Goal: Information Seeking & Learning: Learn about a topic

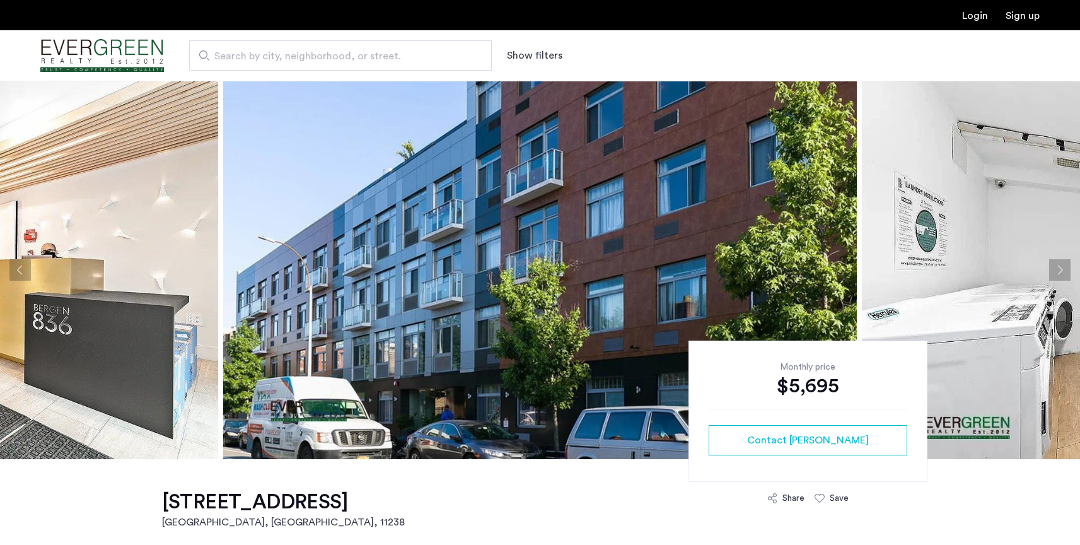
click at [1061, 269] on button "Next apartment" at bounding box center [1059, 269] width 21 height 21
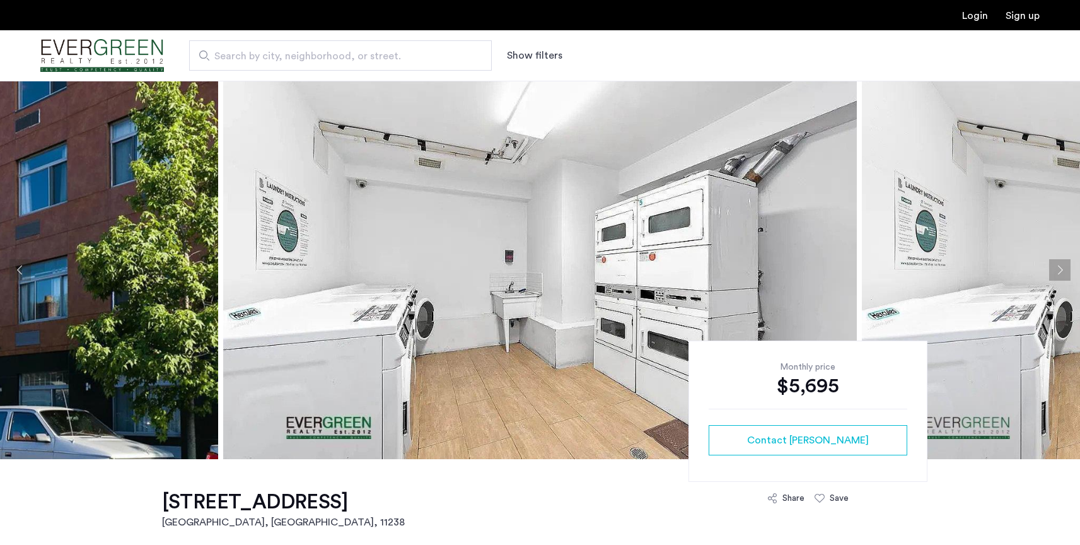
click at [1055, 269] on button "Next apartment" at bounding box center [1059, 269] width 21 height 21
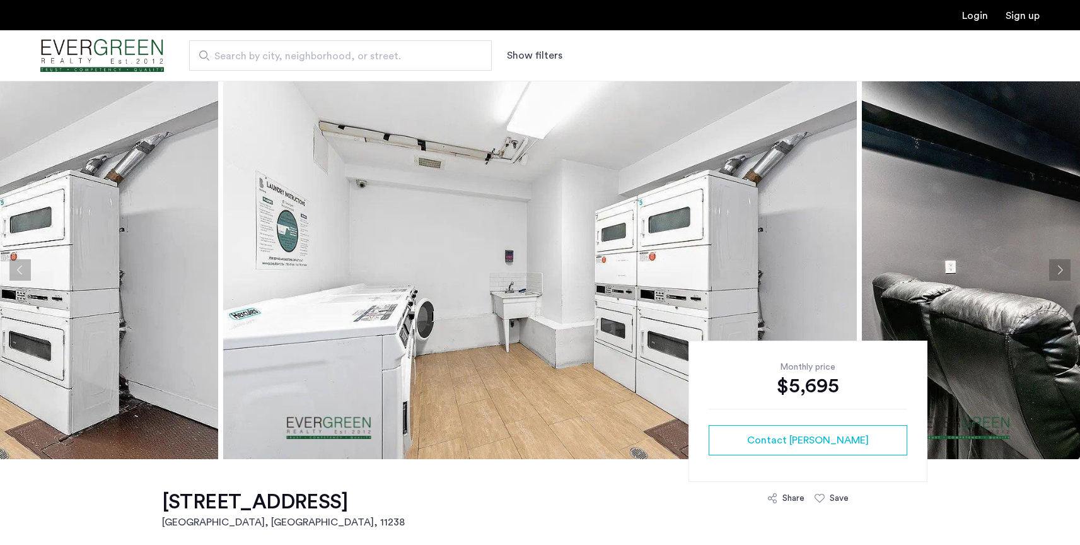
click at [1055, 269] on button "Next apartment" at bounding box center [1059, 269] width 21 height 21
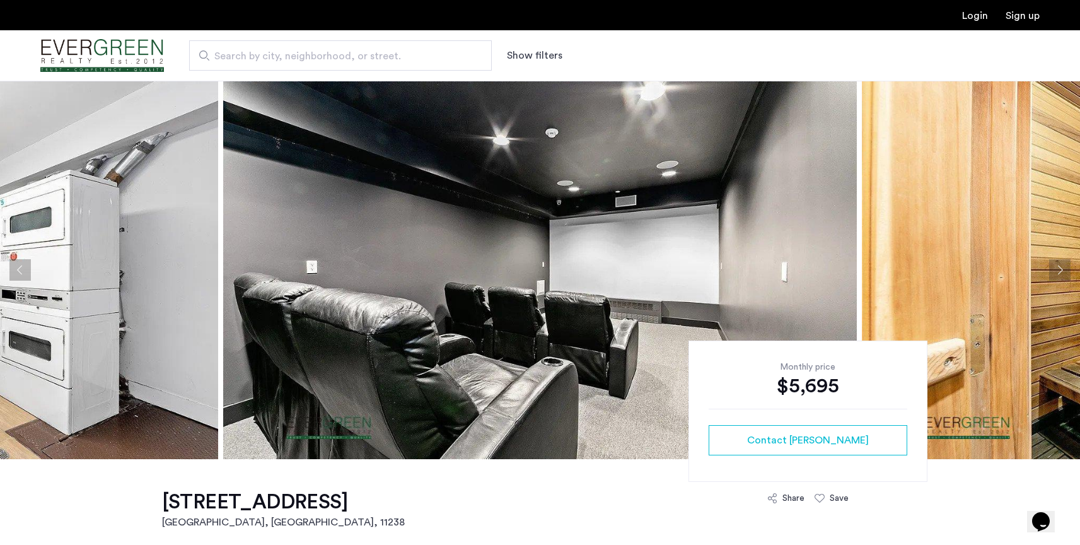
click at [1056, 268] on button "Next apartment" at bounding box center [1059, 269] width 21 height 21
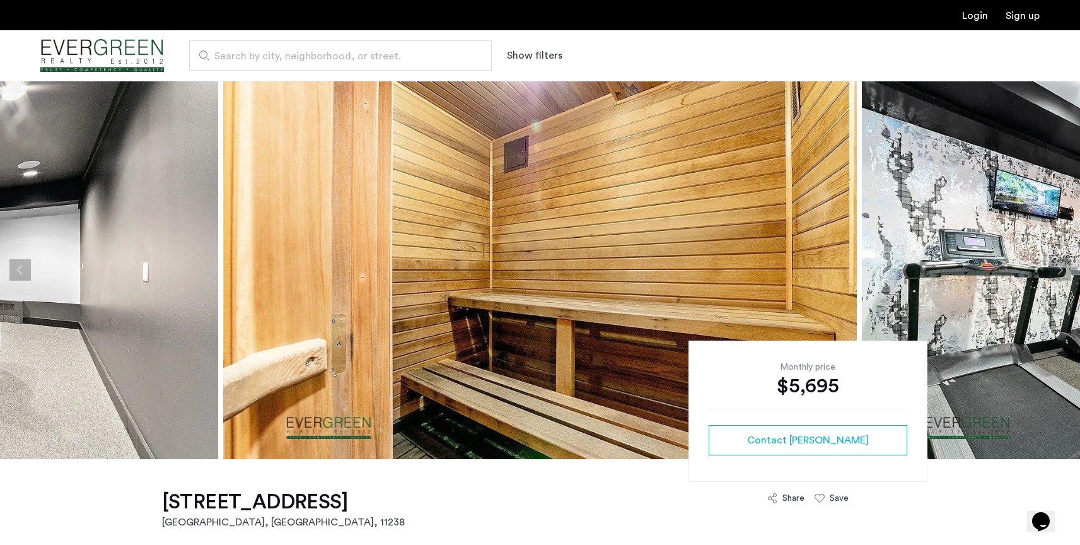
click at [1056, 268] on button "Next apartment" at bounding box center [1059, 269] width 21 height 21
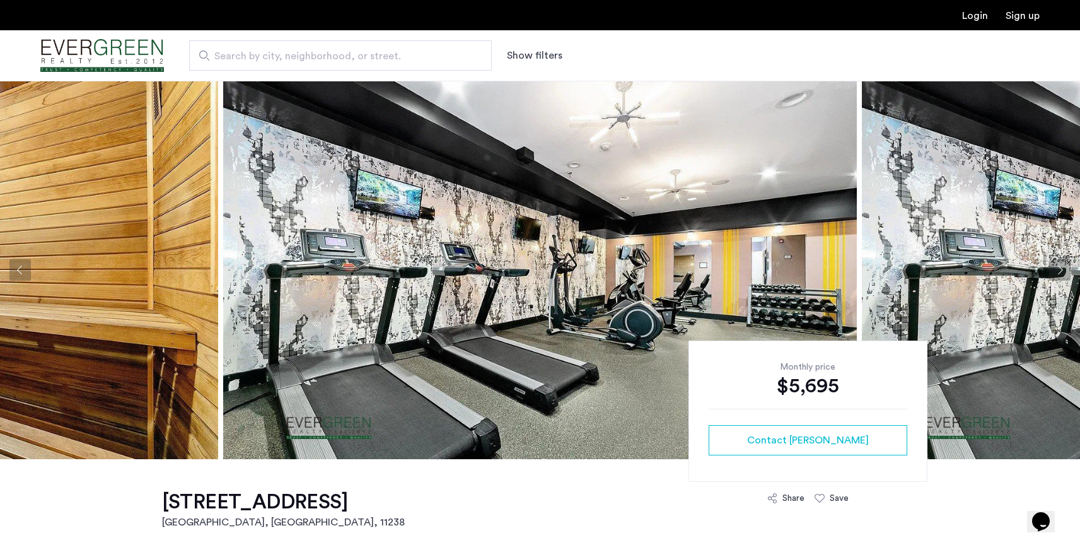
click at [1056, 268] on button "Next apartment" at bounding box center [1059, 269] width 21 height 21
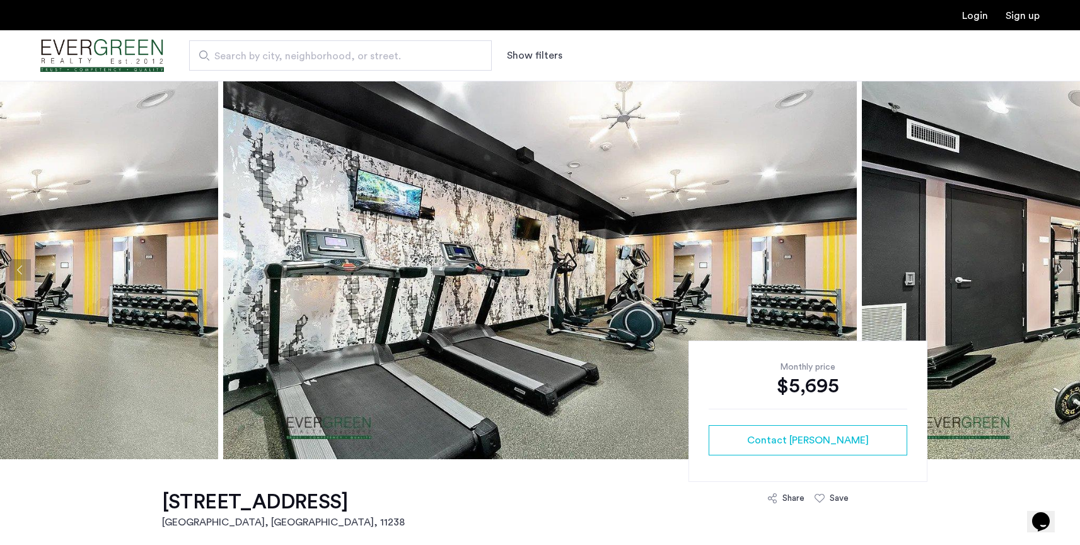
click at [1056, 268] on button "Next apartment" at bounding box center [1059, 269] width 21 height 21
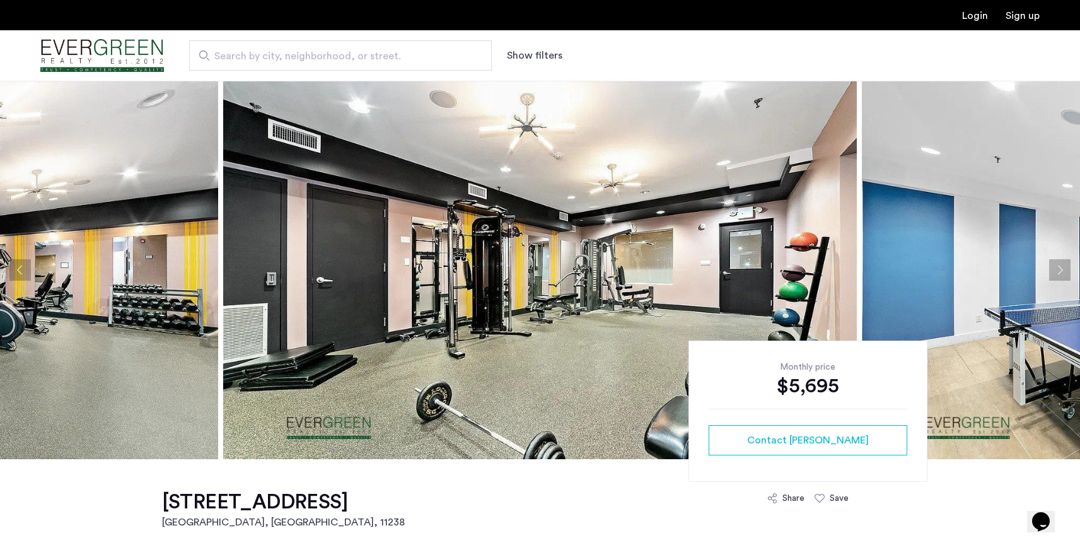
click at [1056, 268] on button "Next apartment" at bounding box center [1059, 269] width 21 height 21
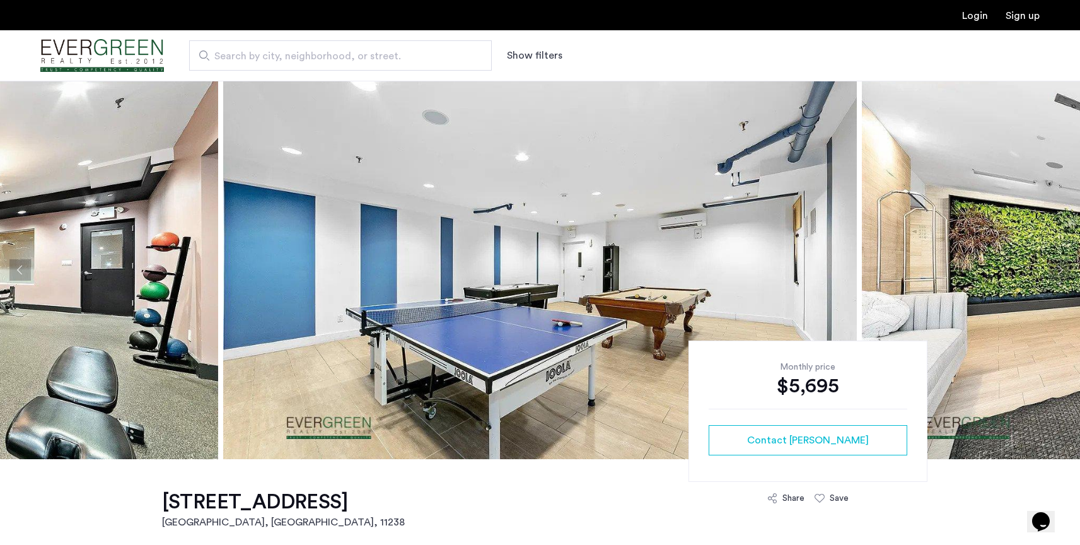
click at [1056, 268] on button "Next apartment" at bounding box center [1059, 269] width 21 height 21
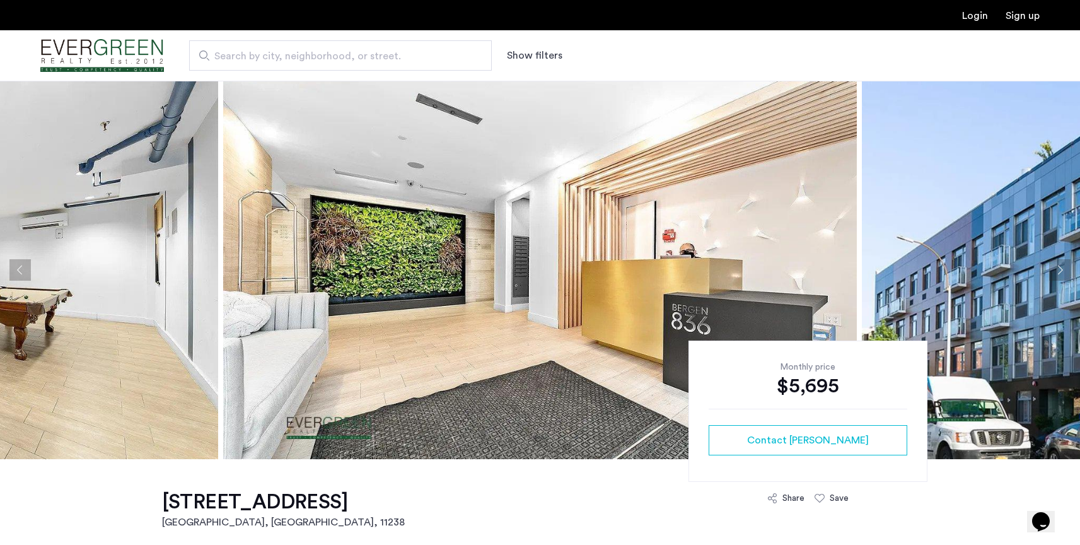
click at [1056, 268] on button "Next apartment" at bounding box center [1059, 269] width 21 height 21
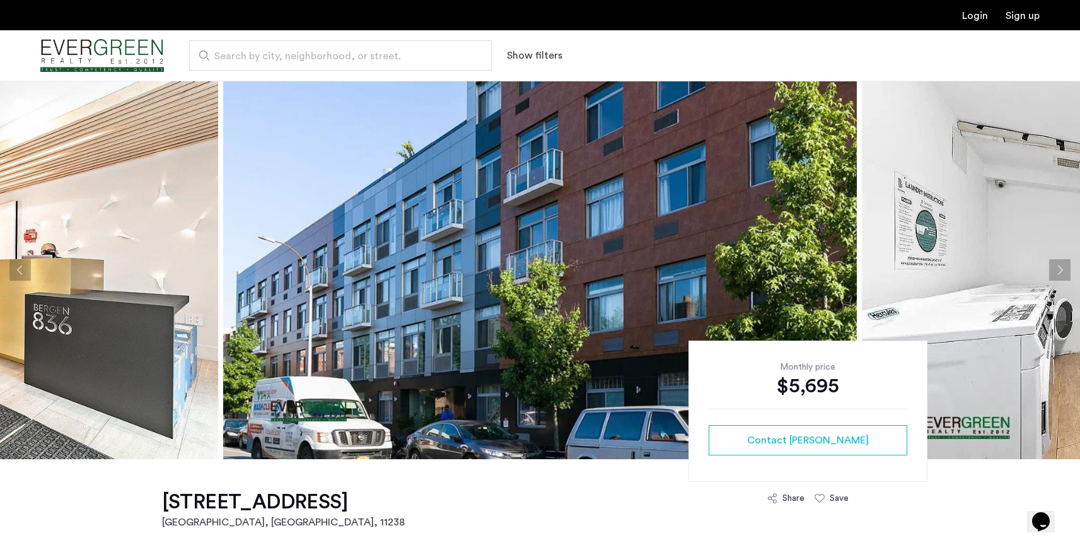
click at [1056, 268] on button "Next apartment" at bounding box center [1059, 269] width 21 height 21
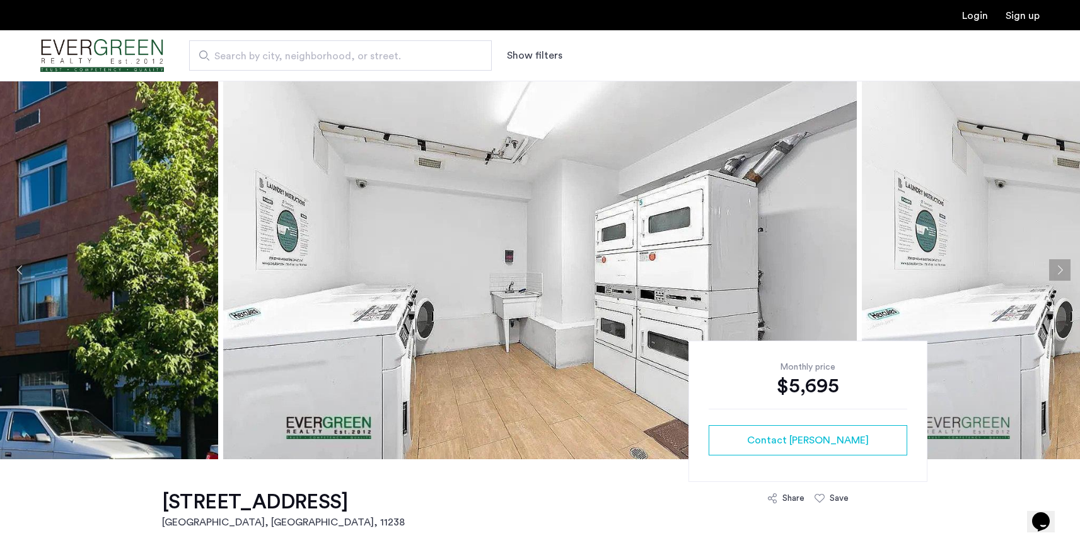
click at [1056, 266] on button "Next apartment" at bounding box center [1059, 269] width 21 height 21
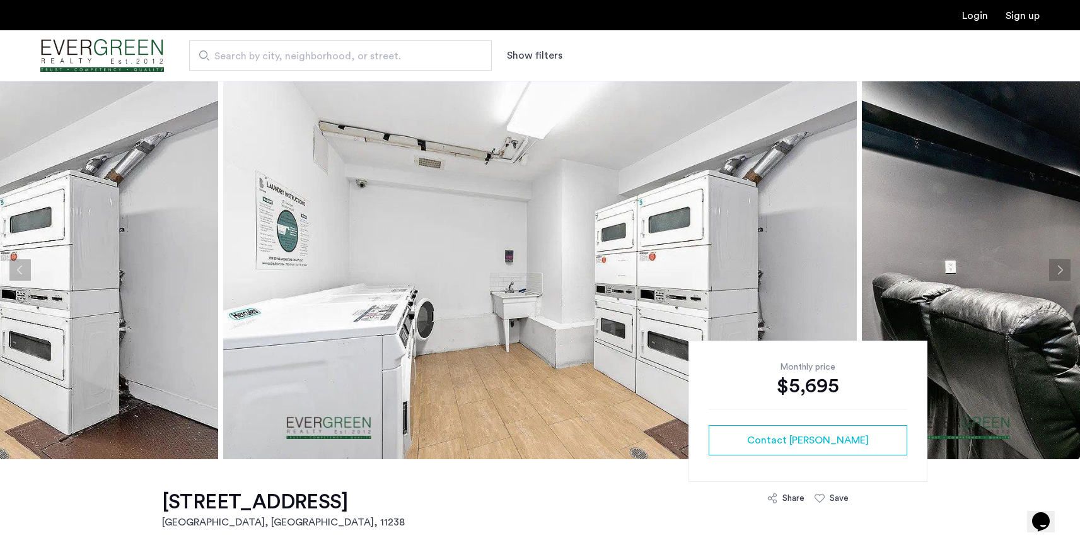
click at [1055, 266] on button "Next apartment" at bounding box center [1059, 269] width 21 height 21
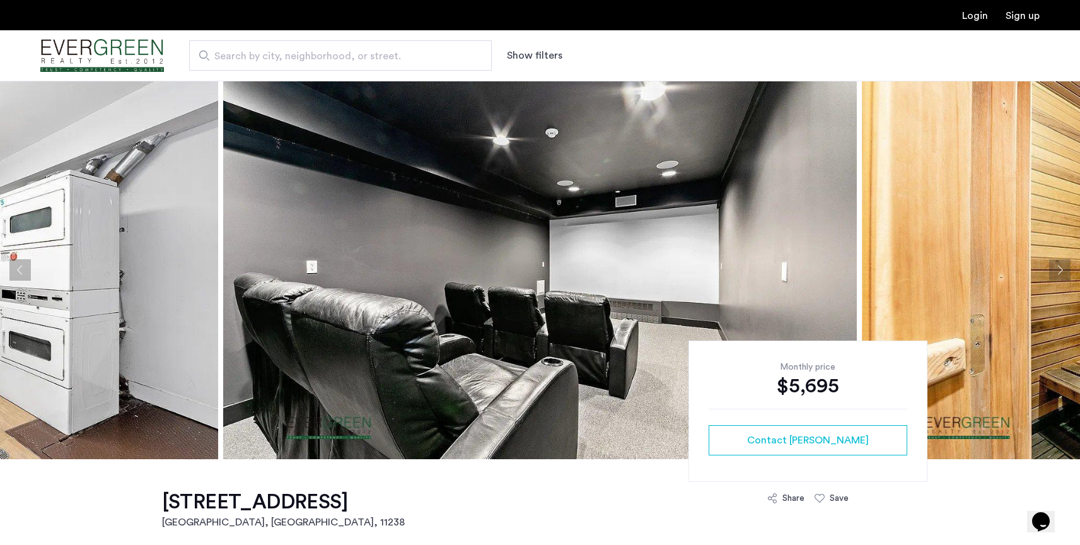
click at [1055, 266] on button "Next apartment" at bounding box center [1059, 269] width 21 height 21
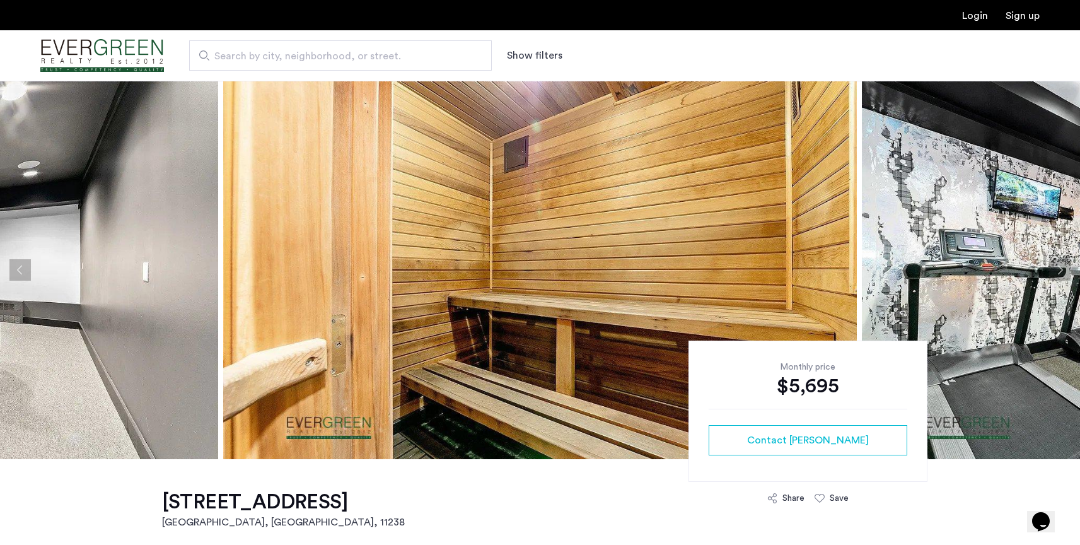
click at [1055, 266] on button "Next apartment" at bounding box center [1059, 269] width 21 height 21
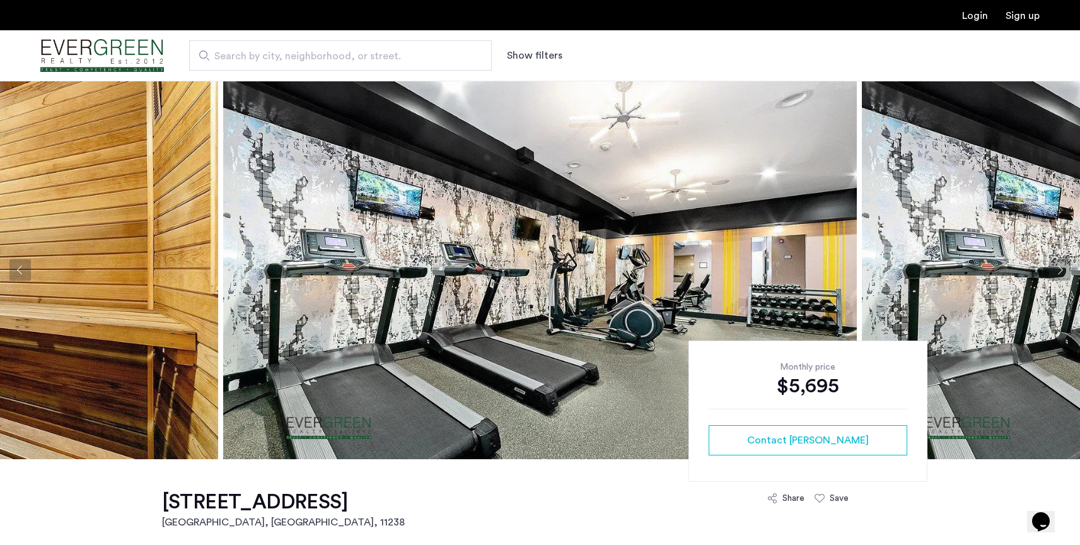
click at [1055, 266] on button "Next apartment" at bounding box center [1059, 269] width 21 height 21
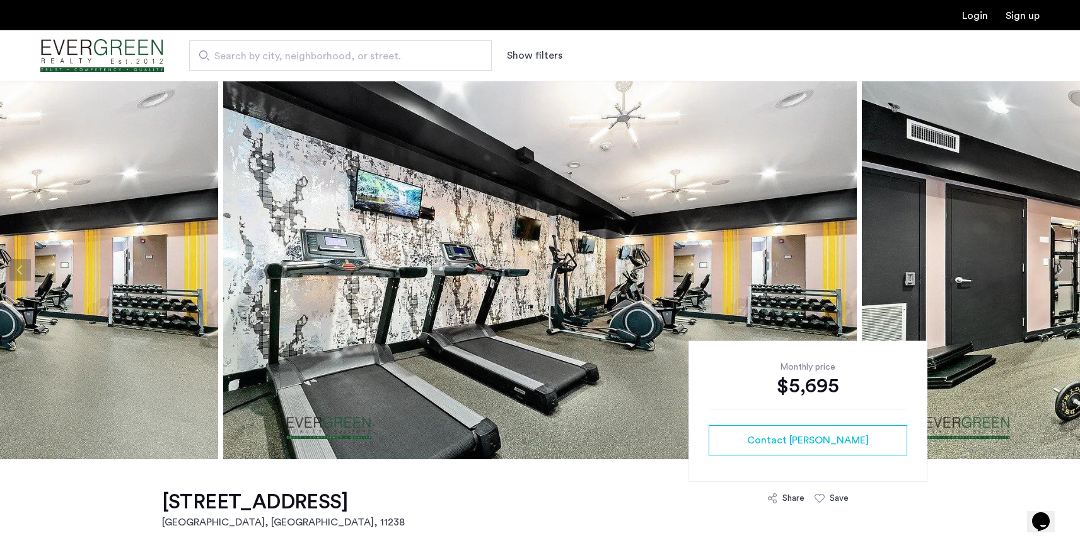
click at [1055, 266] on button "Next apartment" at bounding box center [1059, 269] width 21 height 21
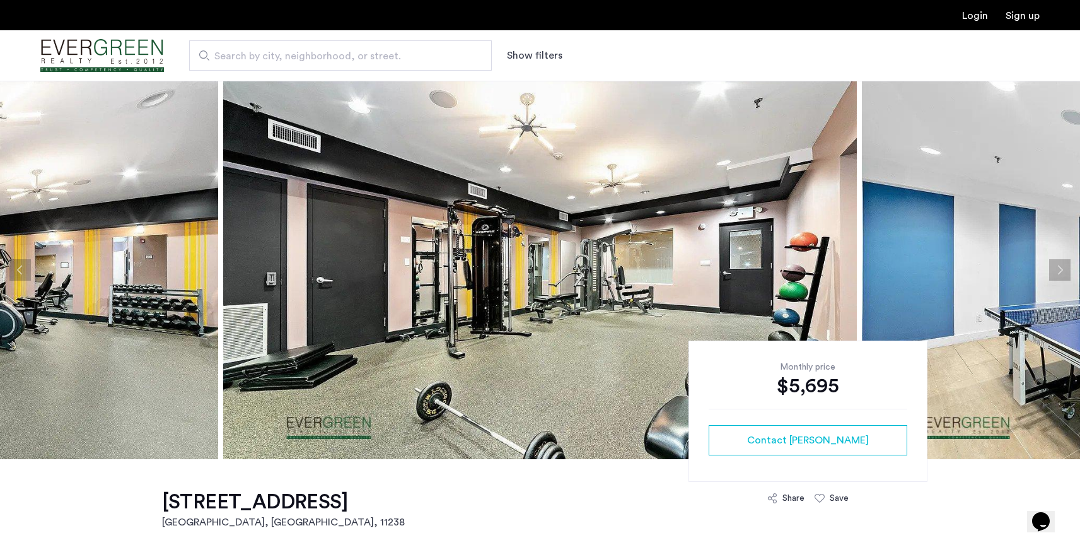
click at [1055, 266] on button "Next apartment" at bounding box center [1059, 269] width 21 height 21
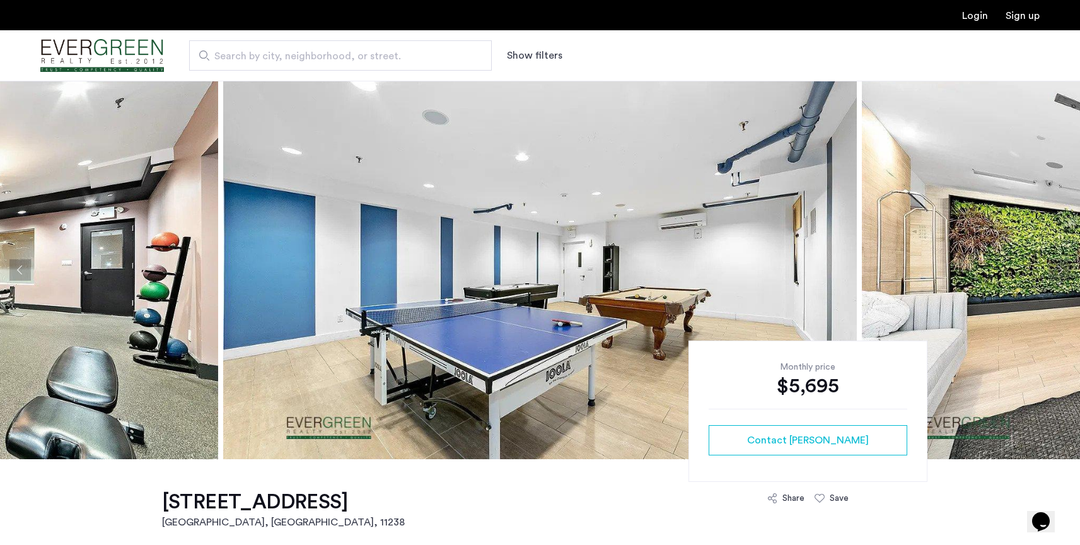
click at [1054, 267] on button "Next apartment" at bounding box center [1059, 269] width 21 height 21
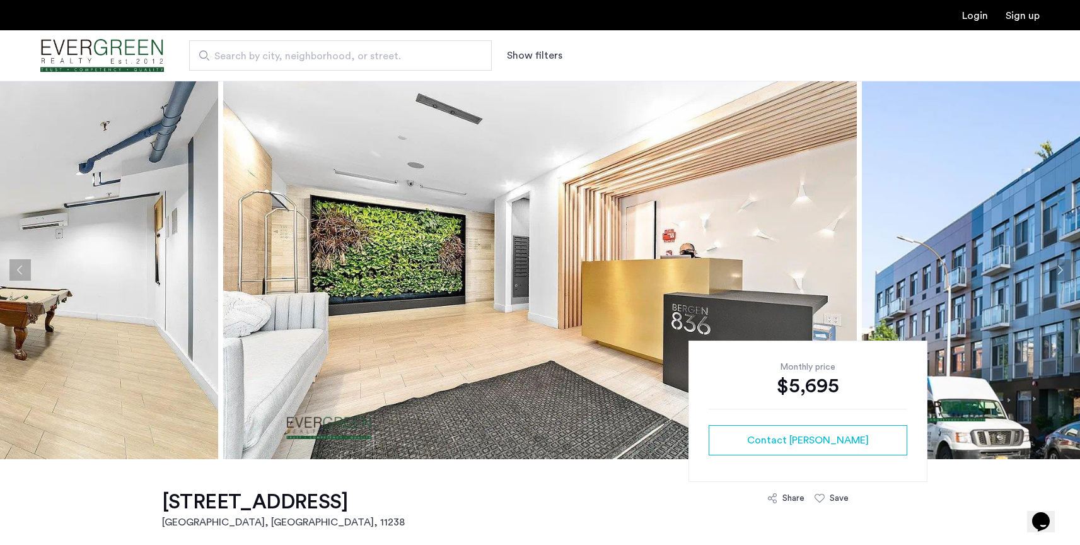
click at [1054, 267] on button "Next apartment" at bounding box center [1059, 269] width 21 height 21
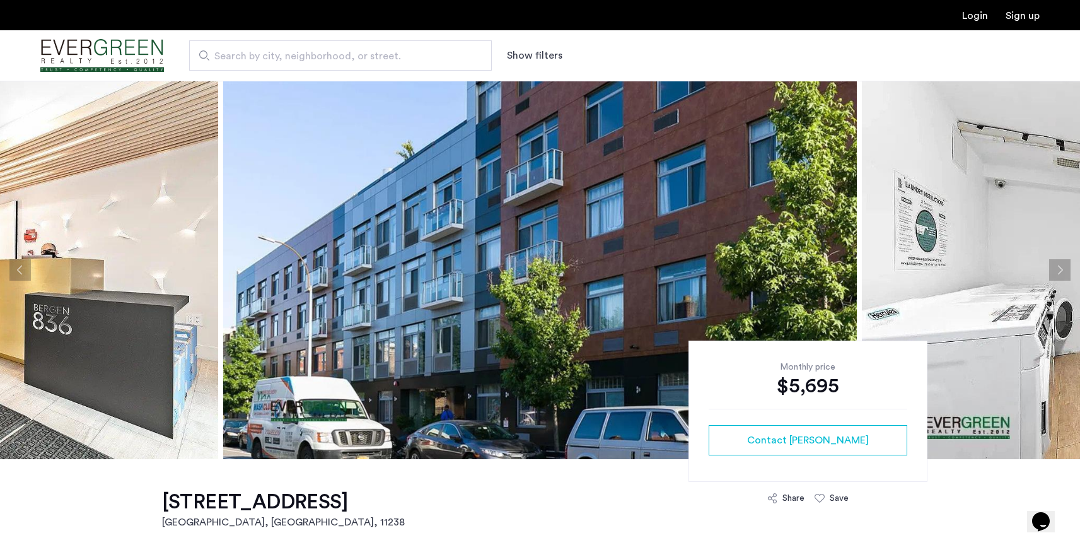
click at [1054, 267] on button "Next apartment" at bounding box center [1059, 269] width 21 height 21
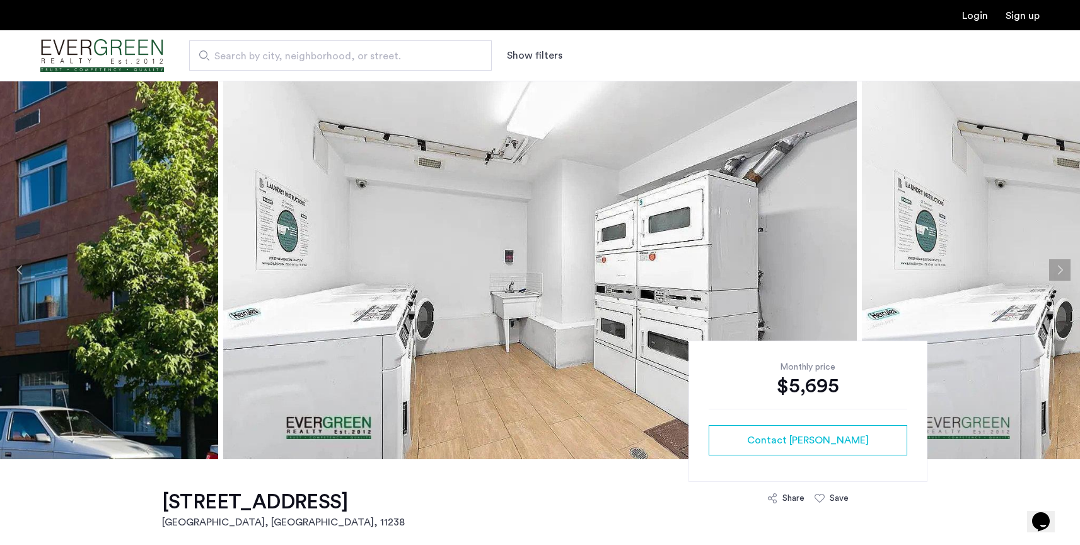
click at [1054, 267] on button "Next apartment" at bounding box center [1059, 269] width 21 height 21
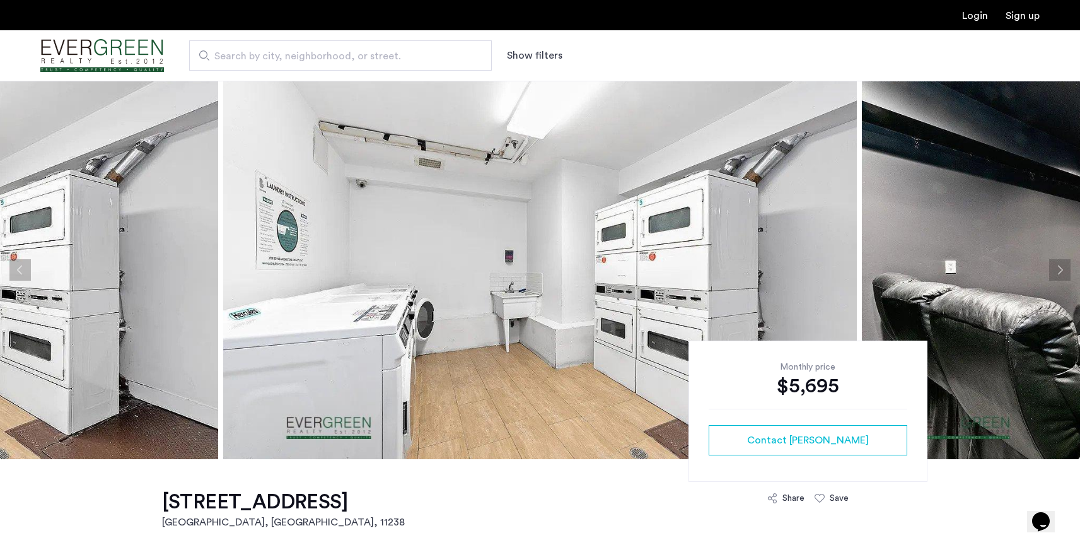
click at [1054, 267] on button "Next apartment" at bounding box center [1059, 269] width 21 height 21
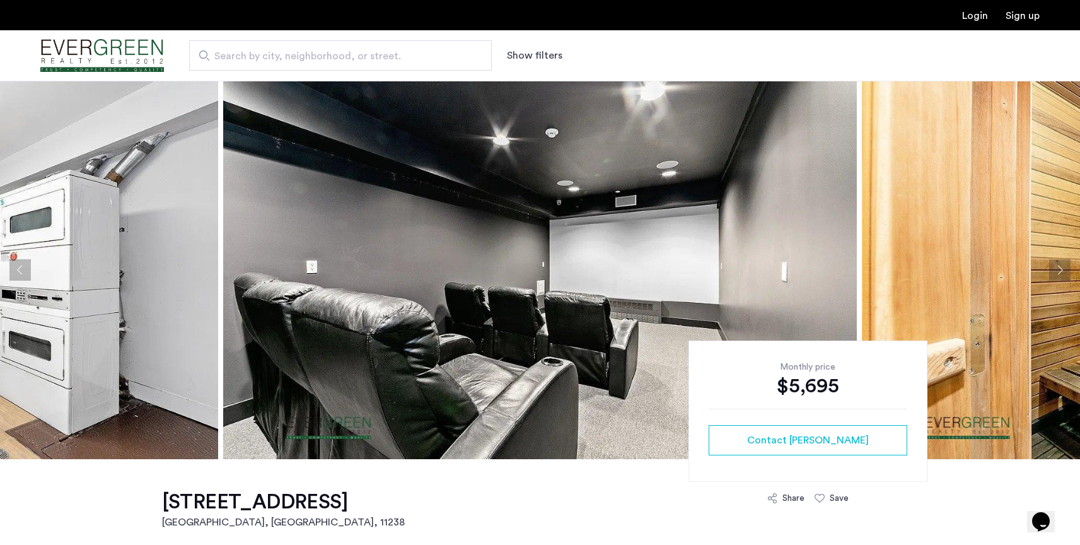
click at [1054, 267] on button "Next apartment" at bounding box center [1059, 269] width 21 height 21
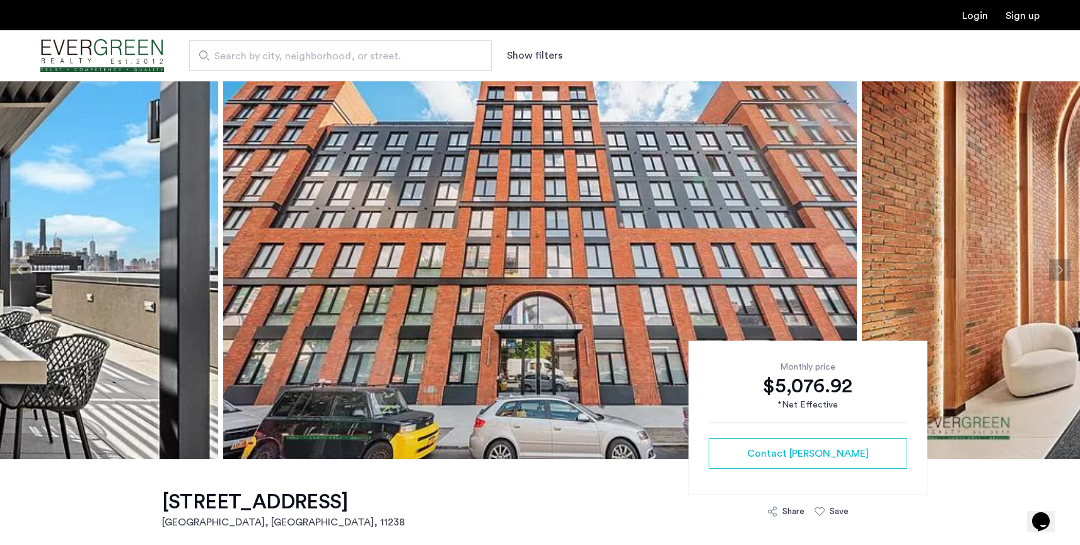
click at [1059, 269] on button "Next apartment" at bounding box center [1059, 269] width 21 height 21
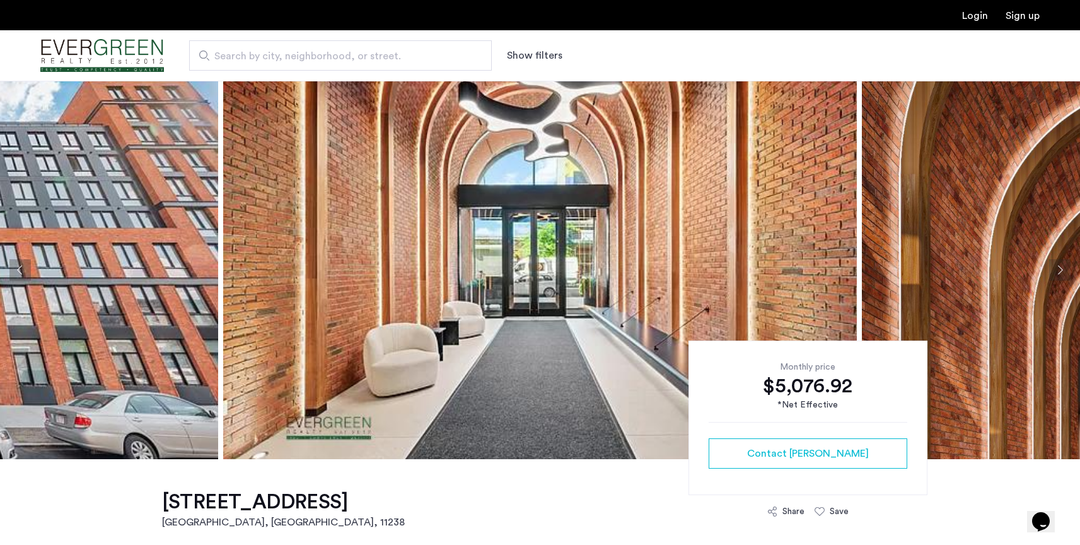
click at [1059, 268] on button "Next apartment" at bounding box center [1059, 269] width 21 height 21
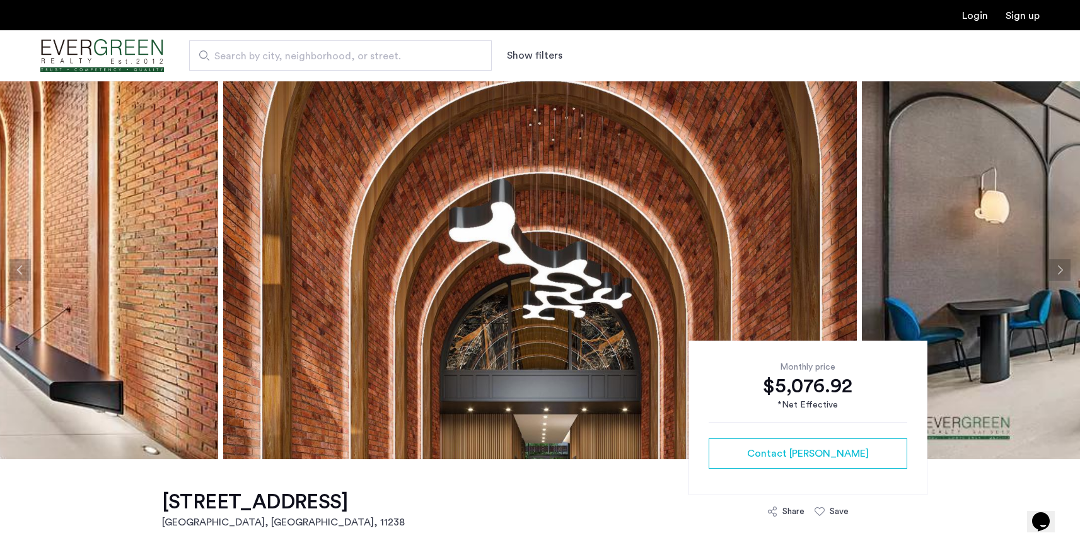
click at [1059, 269] on button "Next apartment" at bounding box center [1059, 269] width 21 height 21
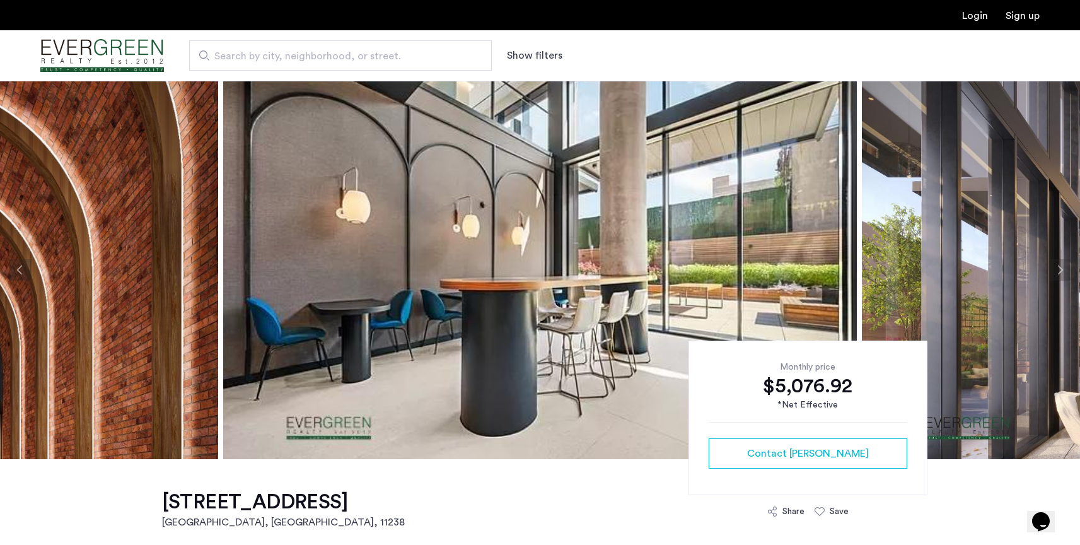
click at [1059, 269] on button "Next apartment" at bounding box center [1059, 269] width 21 height 21
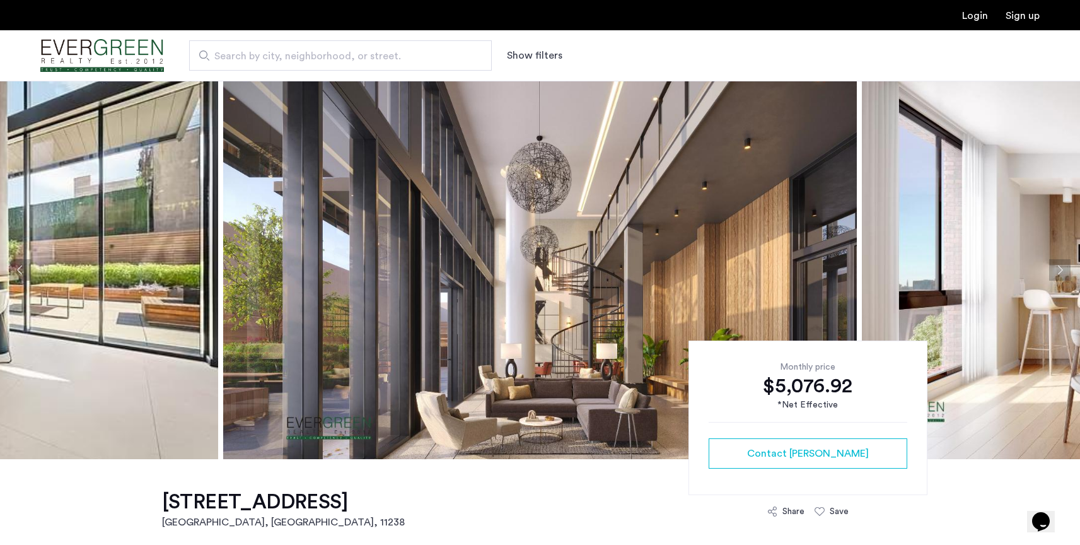
click at [1059, 269] on button "Next apartment" at bounding box center [1059, 269] width 21 height 21
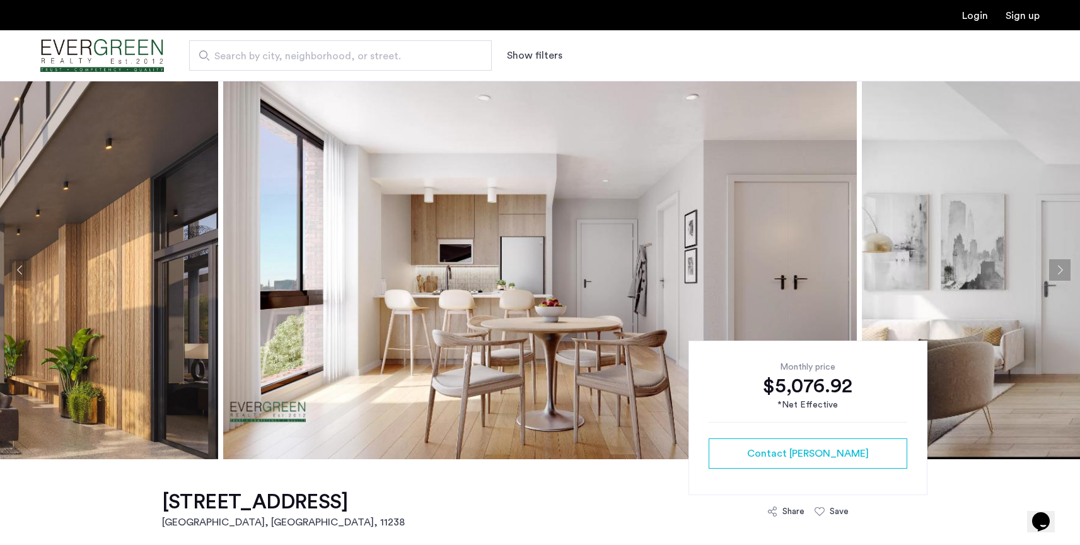
click at [1059, 269] on button "Next apartment" at bounding box center [1059, 269] width 21 height 21
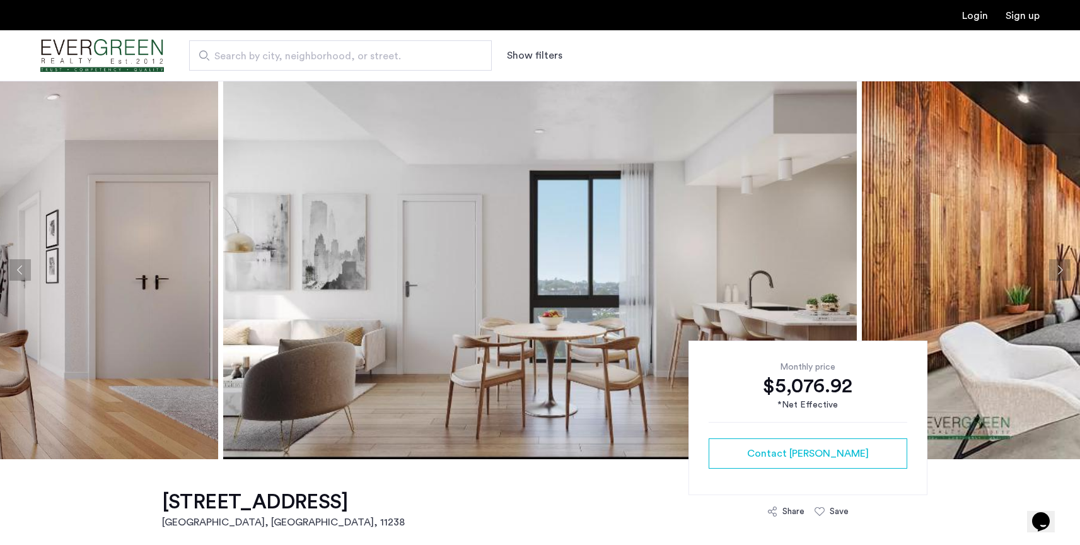
click at [1059, 269] on button "Next apartment" at bounding box center [1059, 269] width 21 height 21
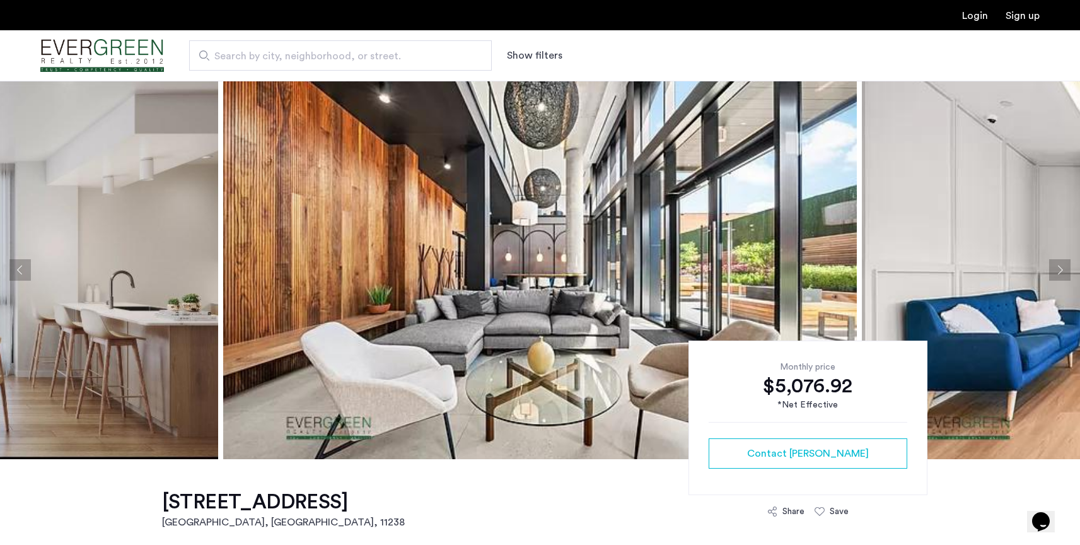
click at [1059, 268] on button "Next apartment" at bounding box center [1059, 269] width 21 height 21
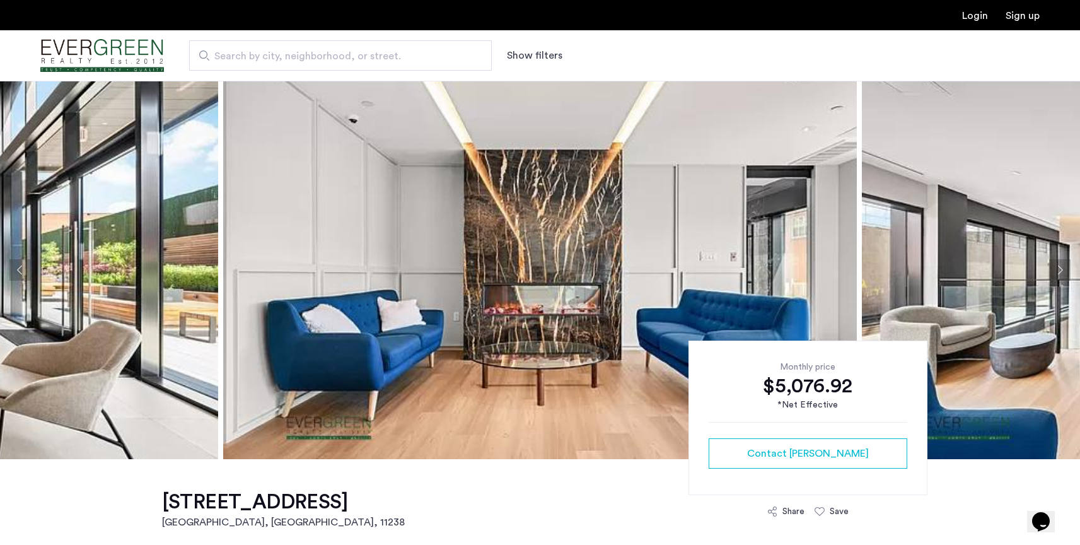
click at [1059, 268] on button "Next apartment" at bounding box center [1059, 269] width 21 height 21
